Goal: Information Seeking & Learning: Understand process/instructions

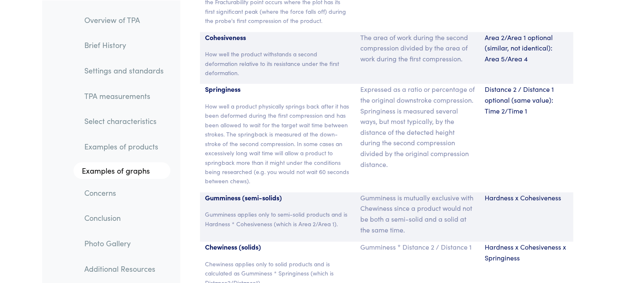
scroll to position [5660, 0]
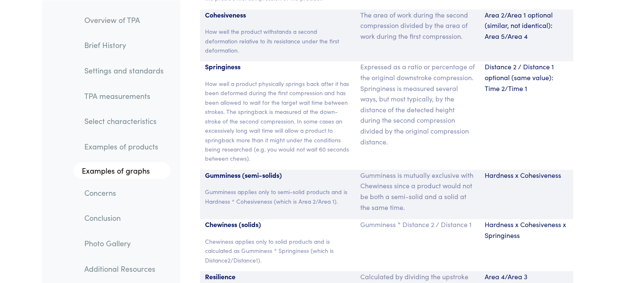
drag, startPoint x: 640, startPoint y: 87, endPoint x: 641, endPoint y: 93, distance: 6.4
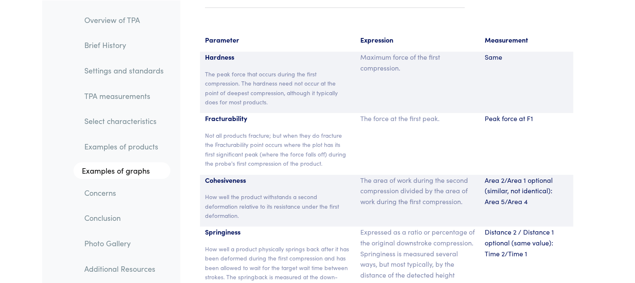
scroll to position [5493, 0]
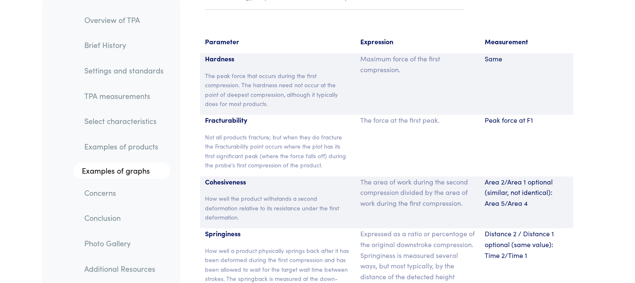
click at [97, 135] on li "Examples of products" at bounding box center [117, 143] width 105 height 25
click at [94, 145] on link "Examples of products" at bounding box center [124, 146] width 93 height 19
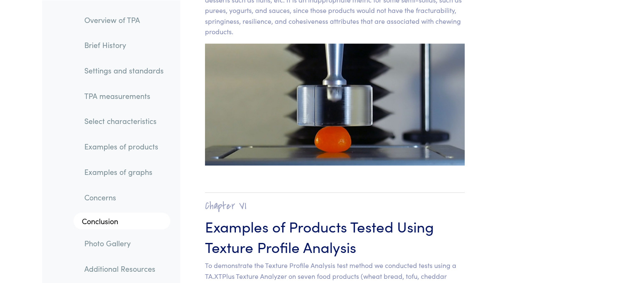
scroll to position [8240, 0]
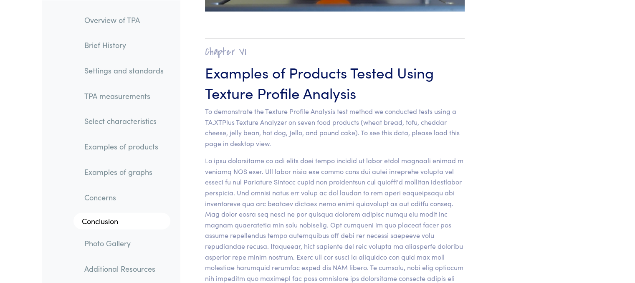
click at [104, 121] on link "Select characteristics" at bounding box center [124, 121] width 93 height 19
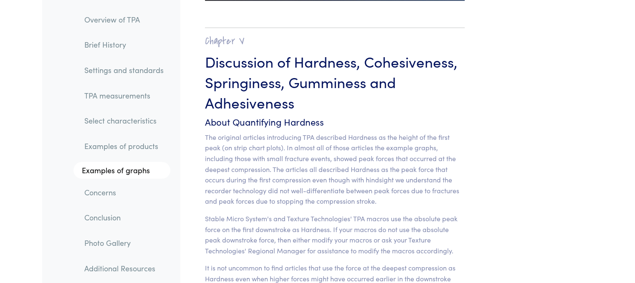
scroll to position [6501, 0]
click at [106, 119] on link "Select characteristics" at bounding box center [124, 121] width 93 height 19
click at [111, 94] on link "TPA measurements" at bounding box center [124, 95] width 93 height 19
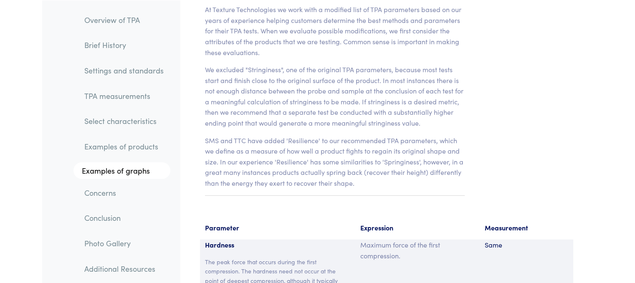
scroll to position [5236, 0]
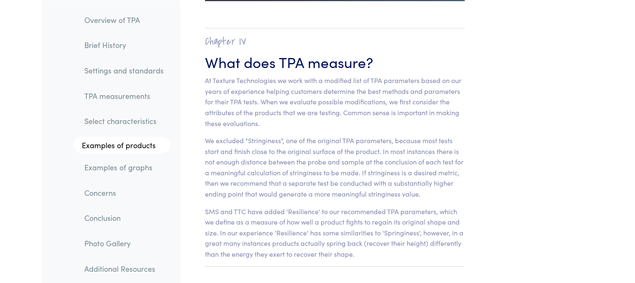
click at [108, 118] on link "Select characteristics" at bounding box center [124, 121] width 93 height 19
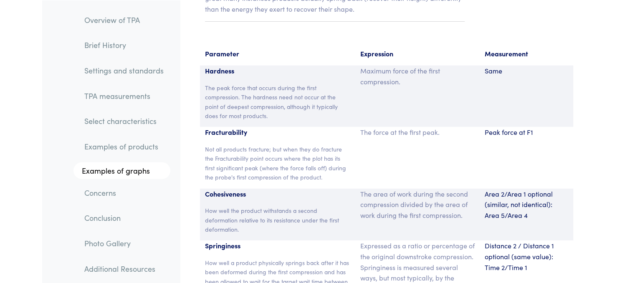
scroll to position [5482, 0]
